Goal: Find specific page/section: Find specific page/section

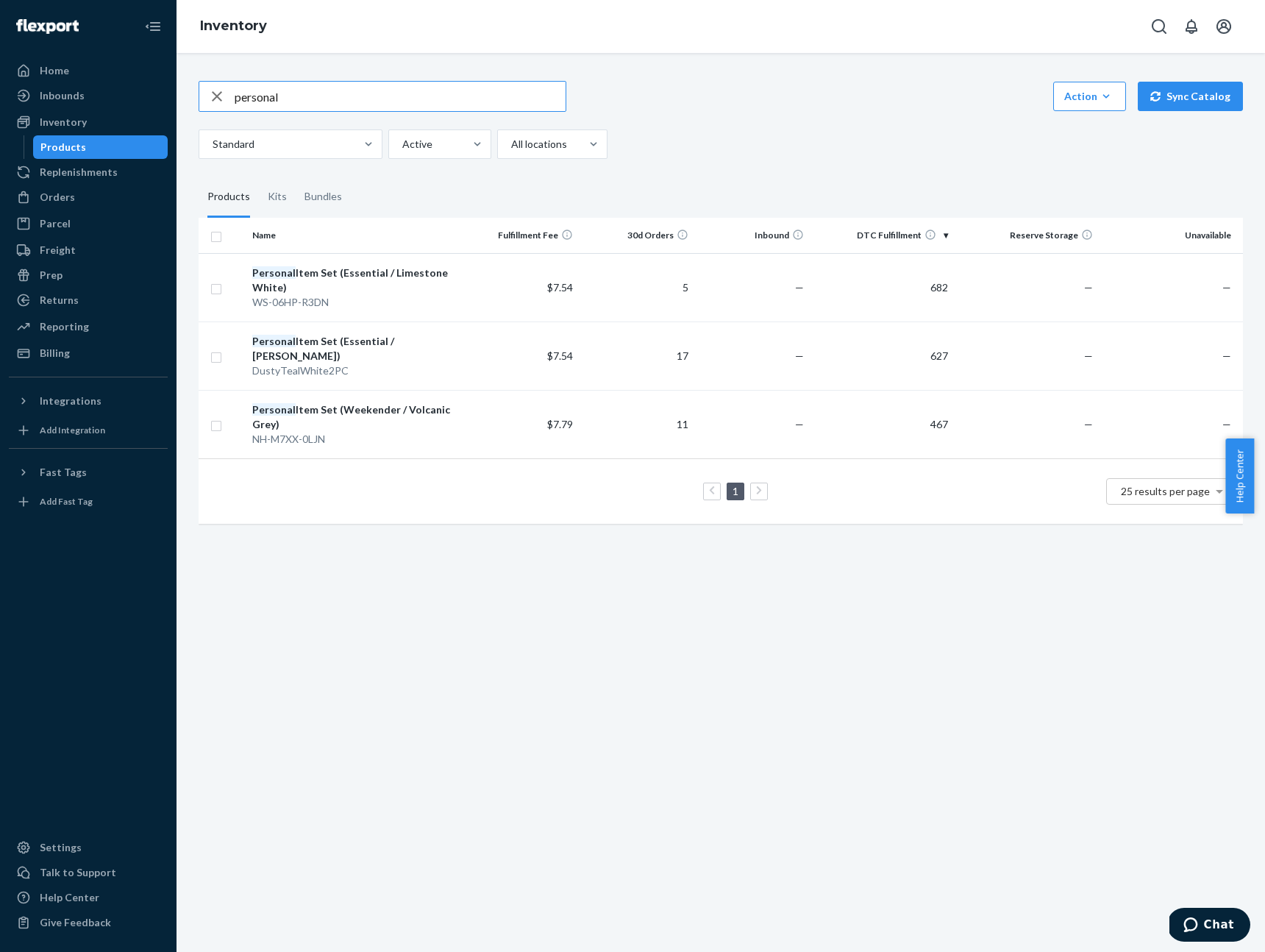
click at [264, 97] on input "personal" at bounding box center [399, 96] width 331 height 30
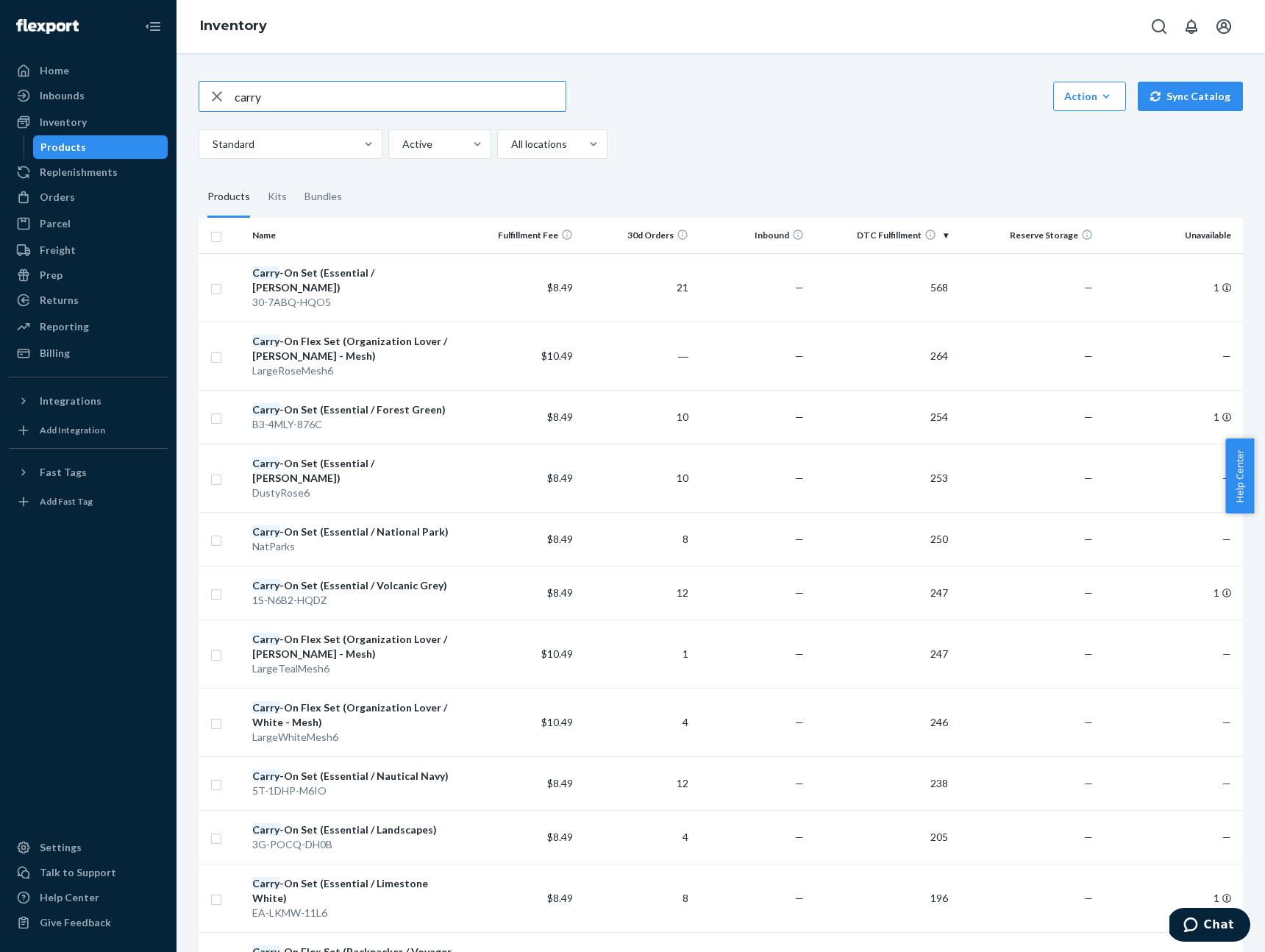
click at [246, 96] on input "carry" at bounding box center [399, 96] width 331 height 30
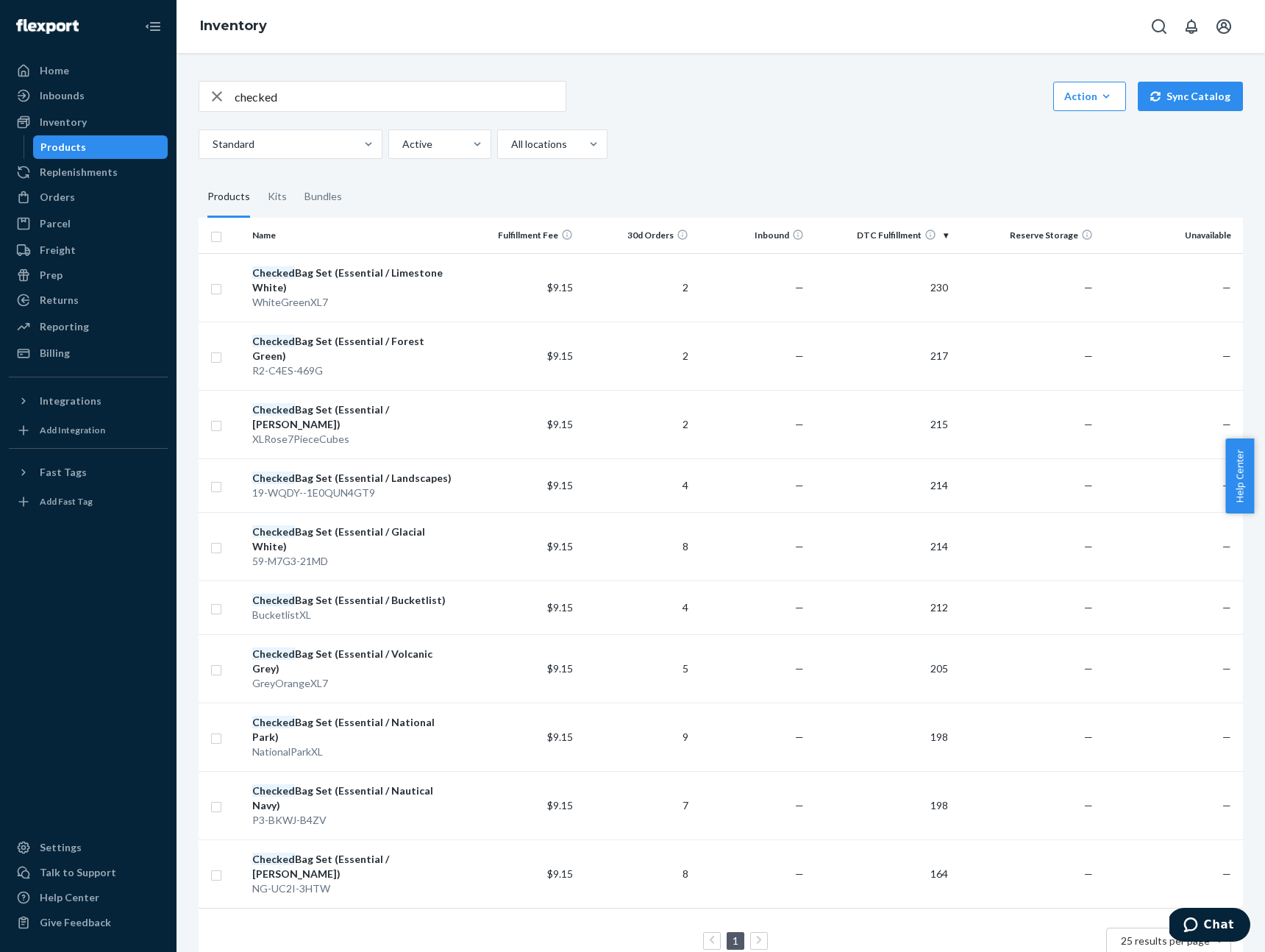
click at [261, 95] on input "checked" at bounding box center [399, 96] width 331 height 30
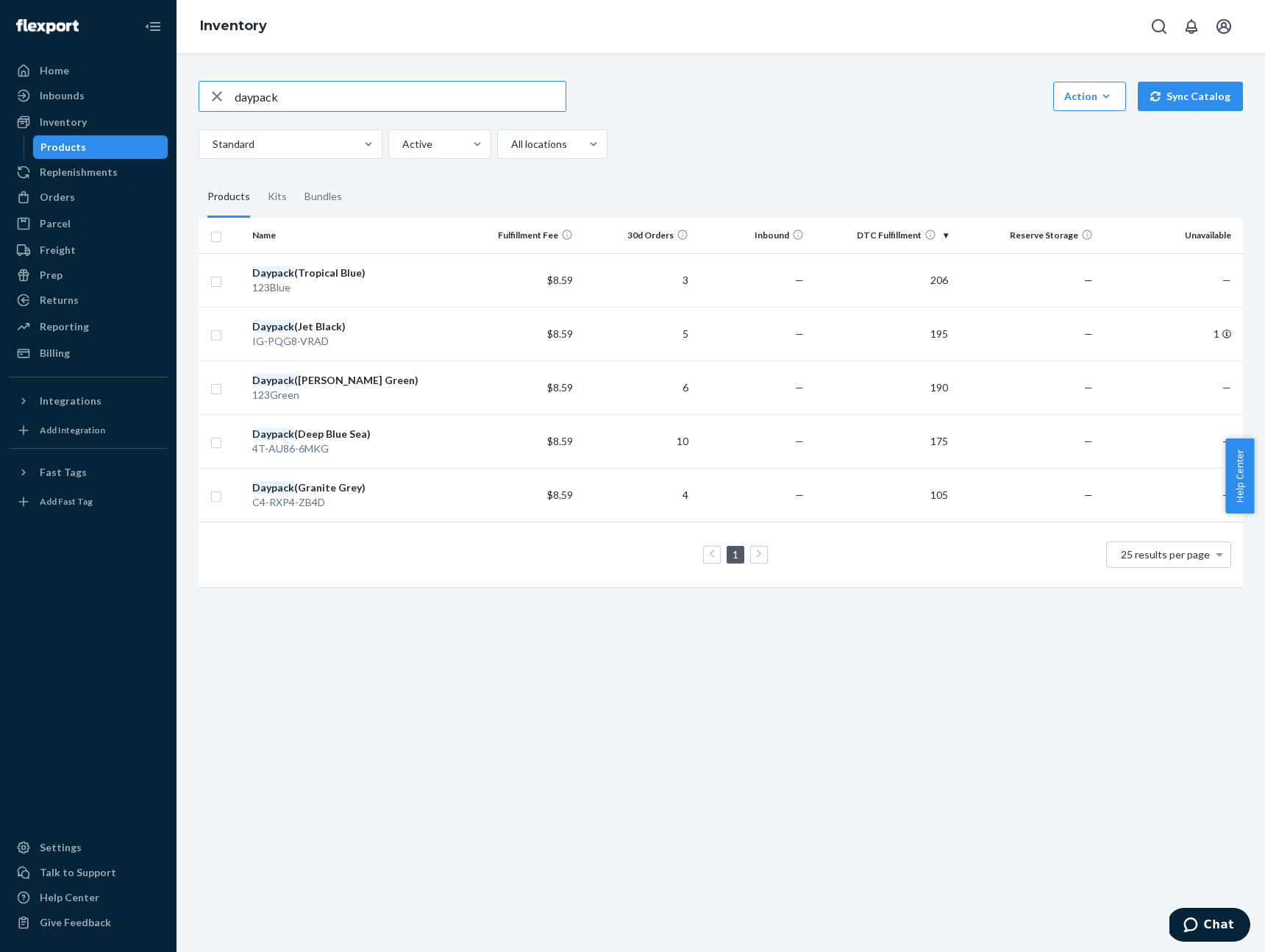
drag, startPoint x: 284, startPoint y: 99, endPoint x: 187, endPoint y: 95, distance: 97.1
click at [193, 97] on div "daypack Action Create product Create kit or bundle Bulk create products Bulk up…" at bounding box center [720, 332] width 1066 height 538
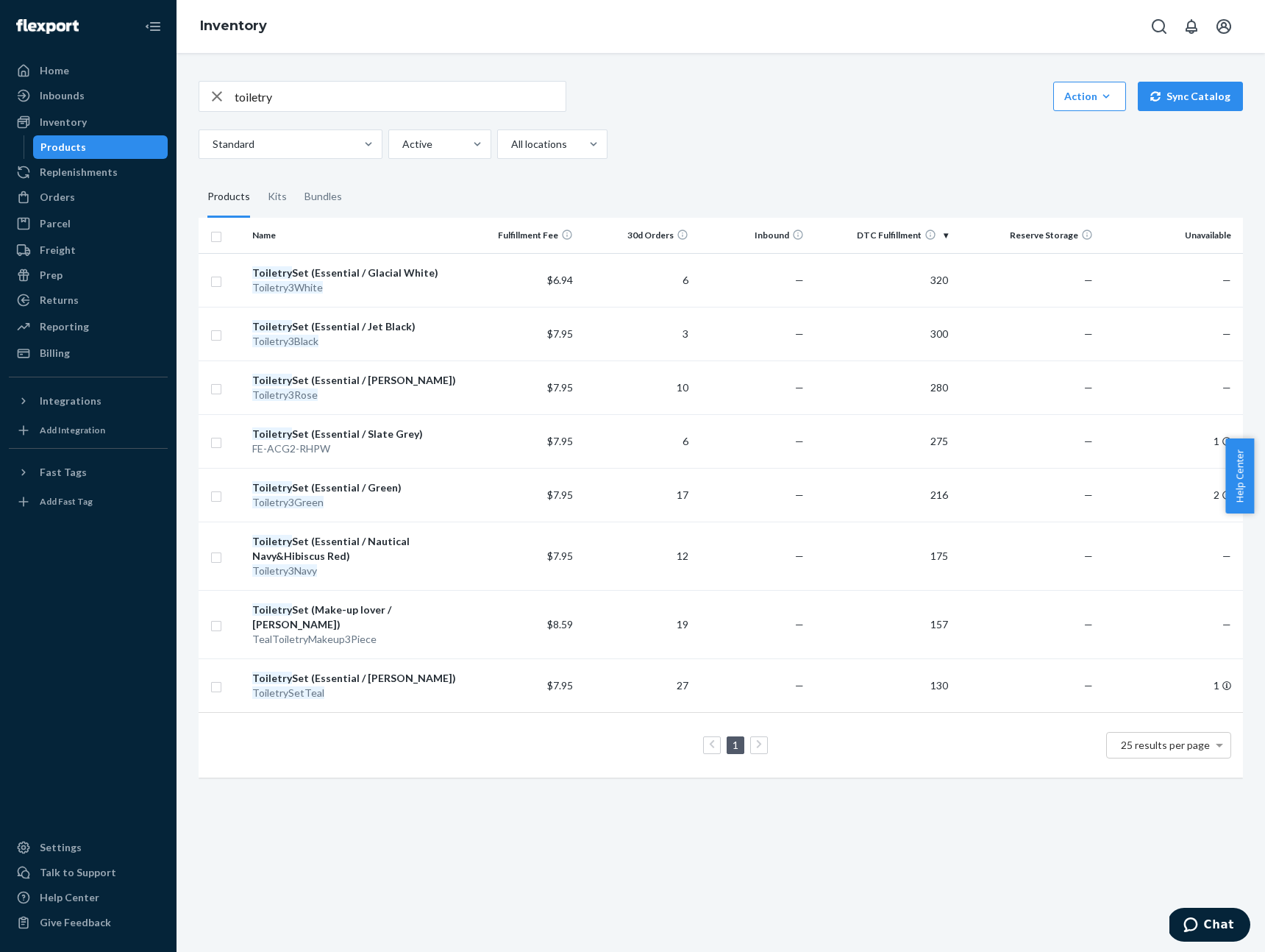
click at [252, 95] on input "toiletry" at bounding box center [399, 96] width 331 height 30
type input "t"
type input "pouch"
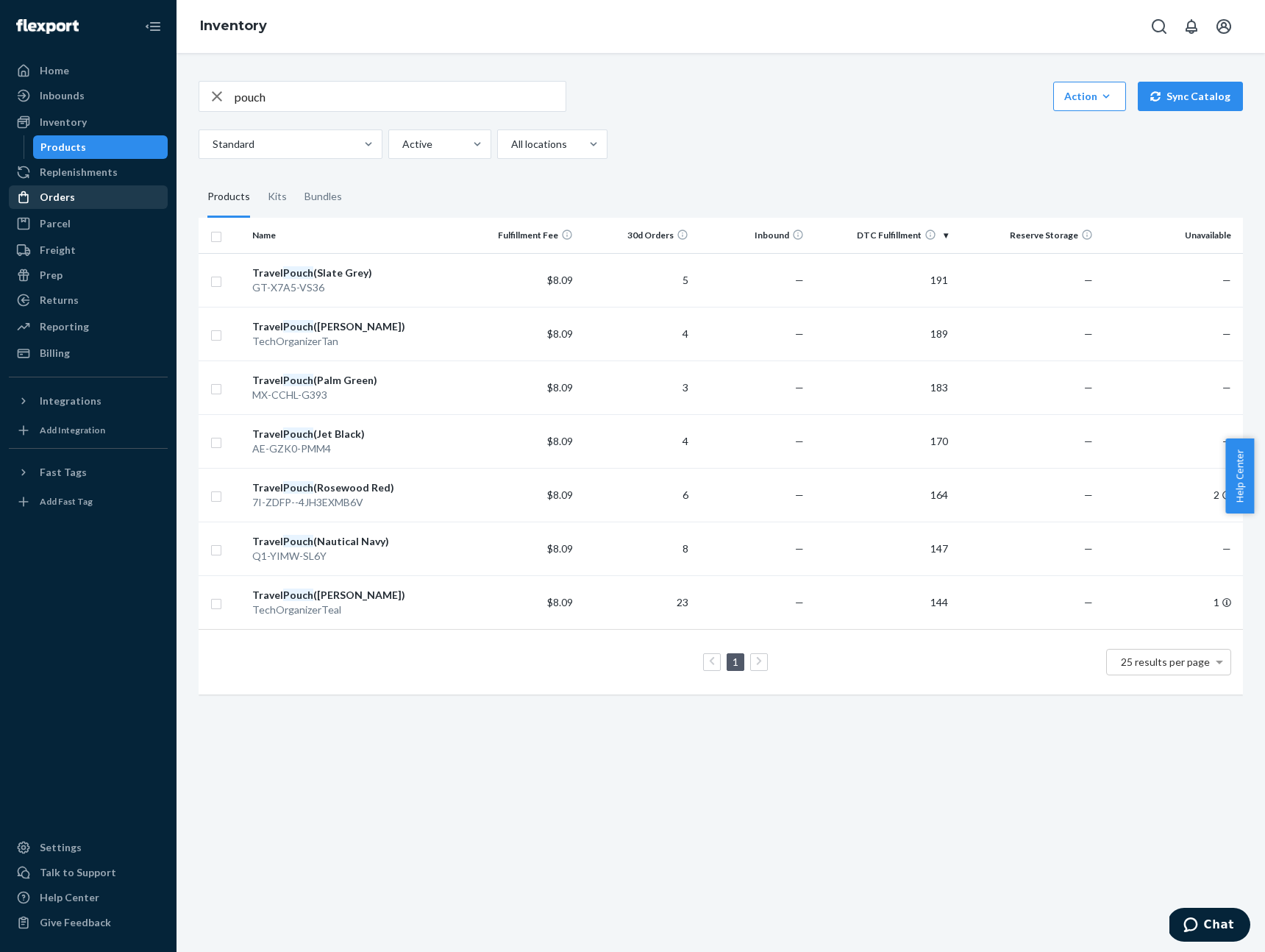
click at [46, 204] on div "Orders" at bounding box center [57, 197] width 36 height 15
